Goal: Task Accomplishment & Management: Manage account settings

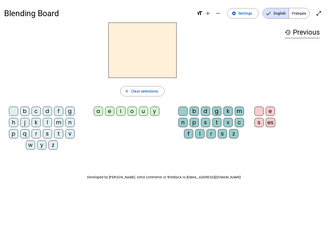
click at [208, 13] on mat-icon "add" at bounding box center [208, 13] width 6 height 6
click at [218, 13] on div "Blending Board format_size add remove settings Settings English Français open_i…" at bounding box center [163, 13] width 319 height 18
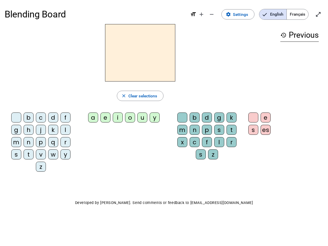
click at [243, 13] on span "Settings" at bounding box center [240, 14] width 15 height 7
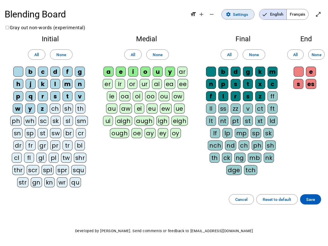
click at [275, 13] on span "English" at bounding box center [272, 14] width 27 height 10
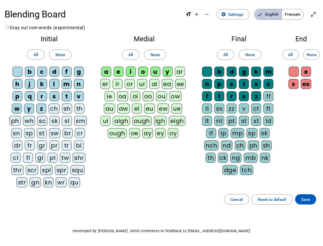
click at [299, 13] on span "Français" at bounding box center [293, 14] width 22 height 10
click at [299, 13] on span "Français" at bounding box center [288, 14] width 29 height 10
click at [318, 13] on span "Enter full screen" at bounding box center [313, 14] width 12 height 12
click at [142, 91] on letter-bubble "oi" at bounding box center [137, 97] width 12 height 12
click at [15, 112] on div "w" at bounding box center [17, 108] width 10 height 10
